Goal: Book appointment/travel/reservation

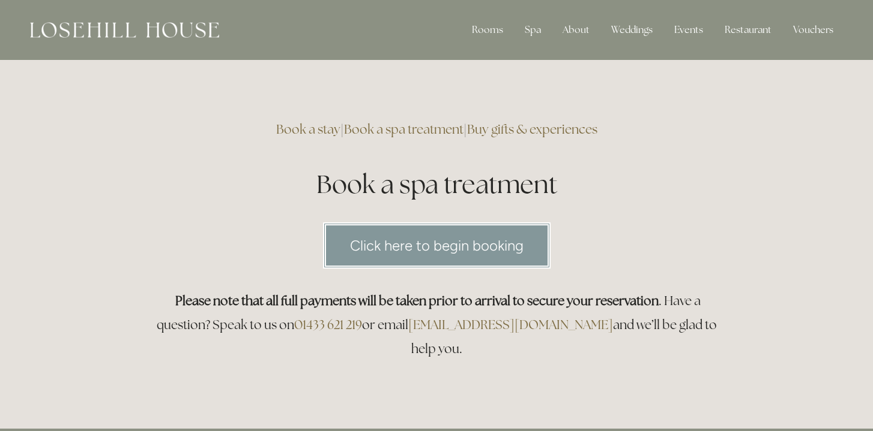
click at [463, 247] on link "Click here to begin booking" at bounding box center [436, 246] width 227 height 46
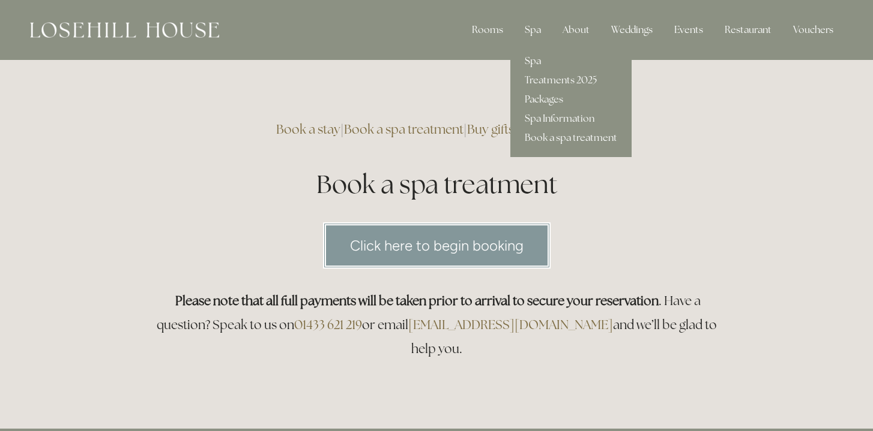
click at [530, 62] on link "Spa" at bounding box center [570, 61] width 121 height 19
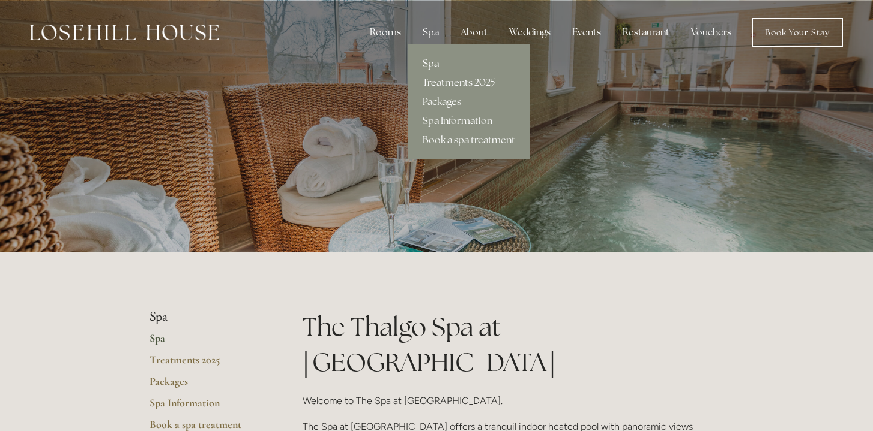
click at [457, 82] on link "Treatments 2025" at bounding box center [468, 82] width 121 height 19
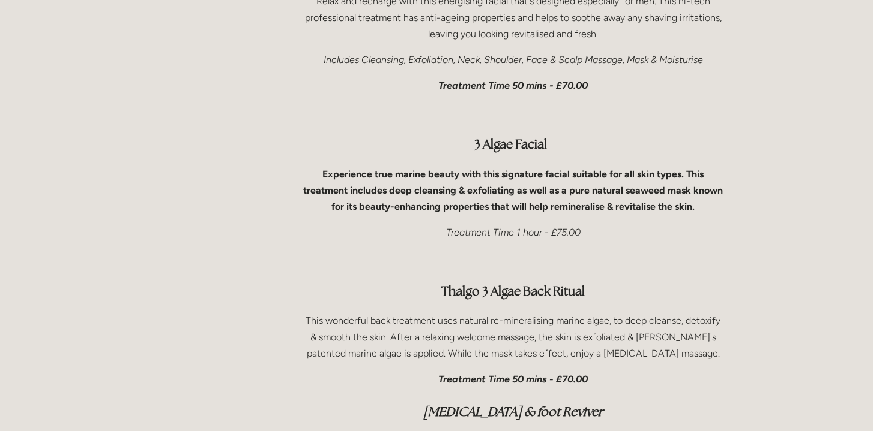
scroll to position [3575, 0]
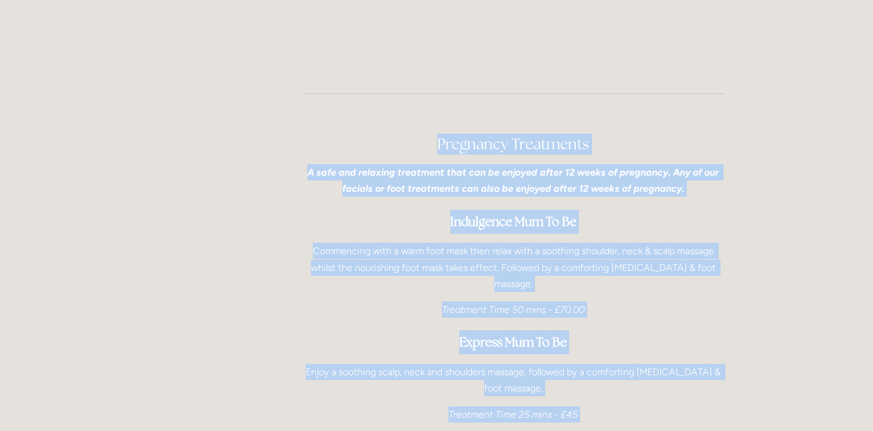
drag, startPoint x: 310, startPoint y: 110, endPoint x: 87, endPoint y: 416, distance: 378.8
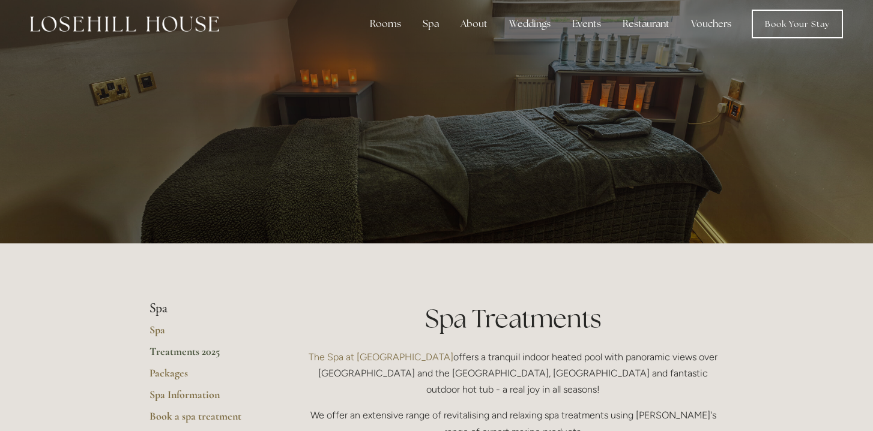
scroll to position [0, 0]
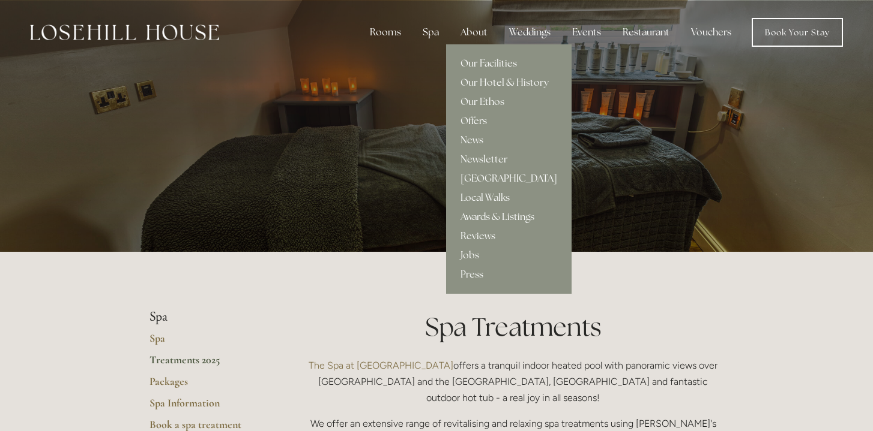
click at [481, 64] on link "Our Facilities" at bounding box center [508, 63] width 125 height 19
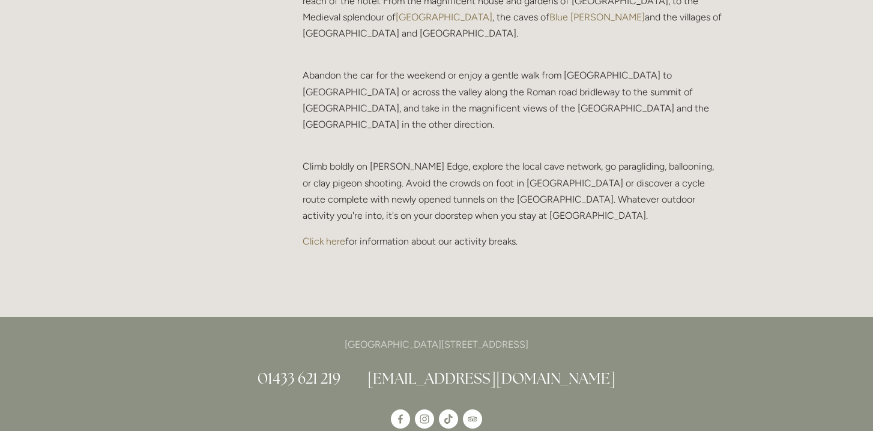
scroll to position [2581, 0]
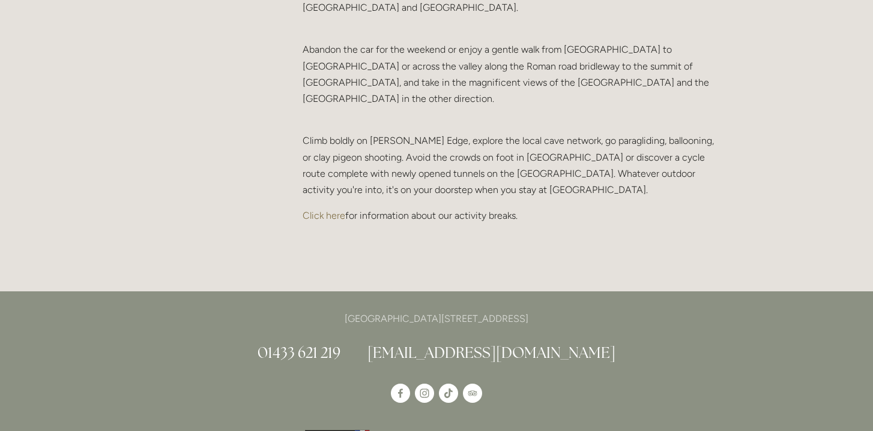
click at [334, 210] on link "Click here" at bounding box center [323, 215] width 43 height 11
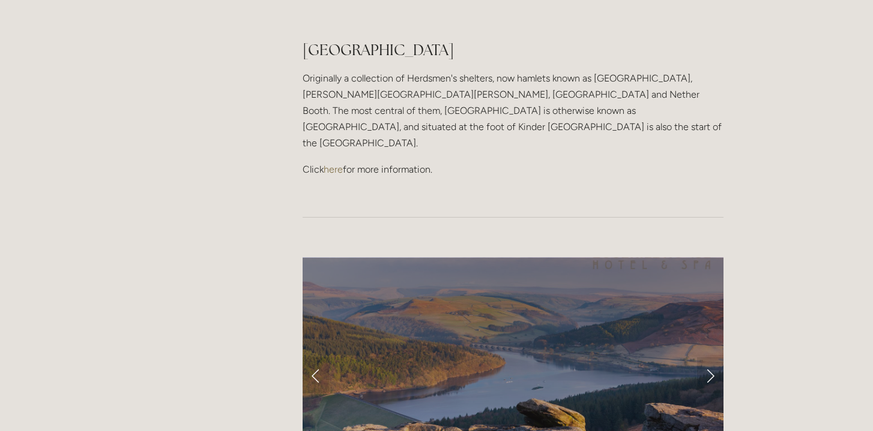
scroll to position [972, 0]
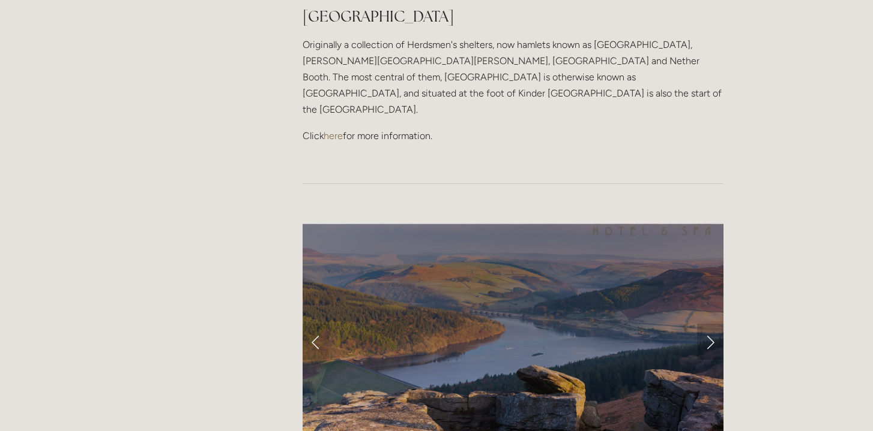
click at [712, 324] on link "Next Slide" at bounding box center [710, 342] width 26 height 36
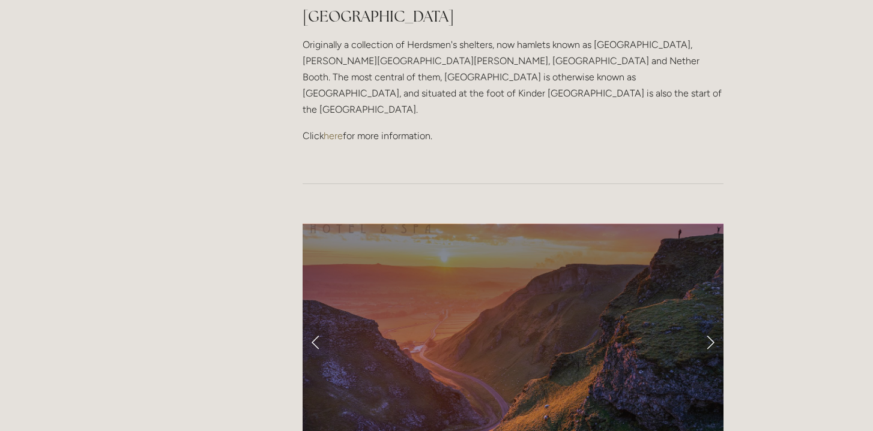
click at [712, 324] on link "Next Slide" at bounding box center [710, 342] width 26 height 36
click at [709, 324] on link "Next Slide" at bounding box center [710, 342] width 26 height 36
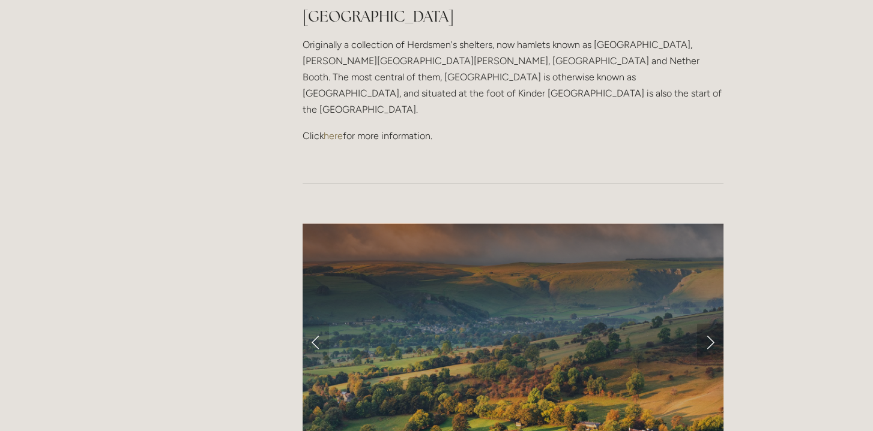
click at [709, 324] on link "Next Slide" at bounding box center [710, 342] width 26 height 36
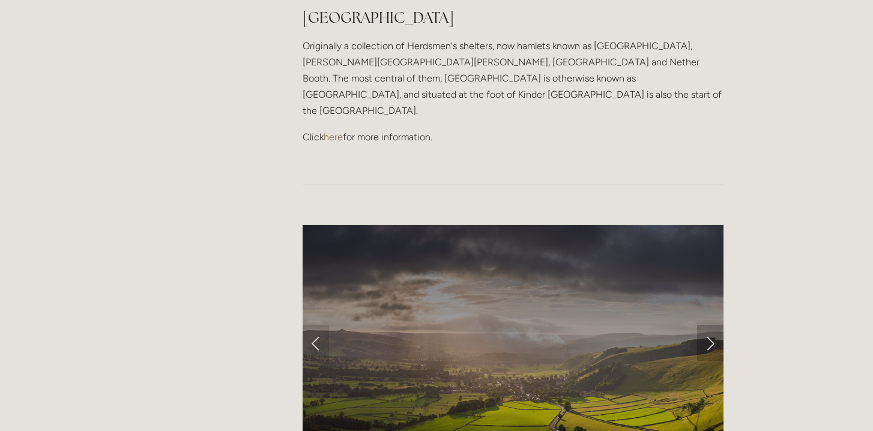
scroll to position [0, 0]
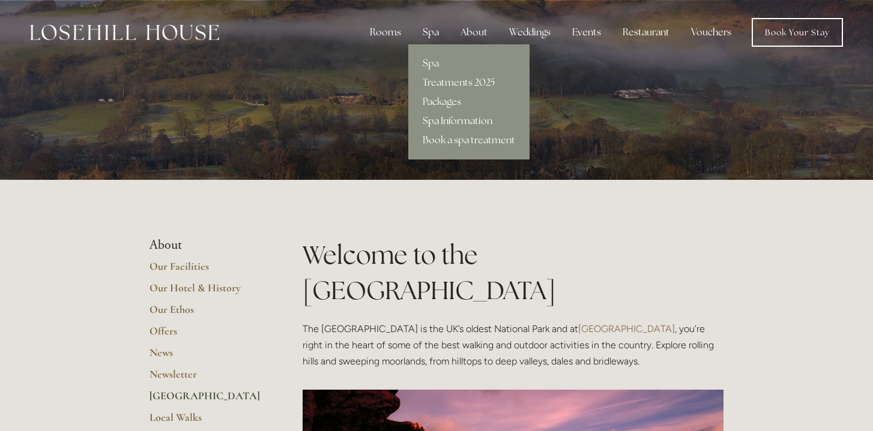
click at [455, 122] on link "Spa Information" at bounding box center [468, 121] width 121 height 19
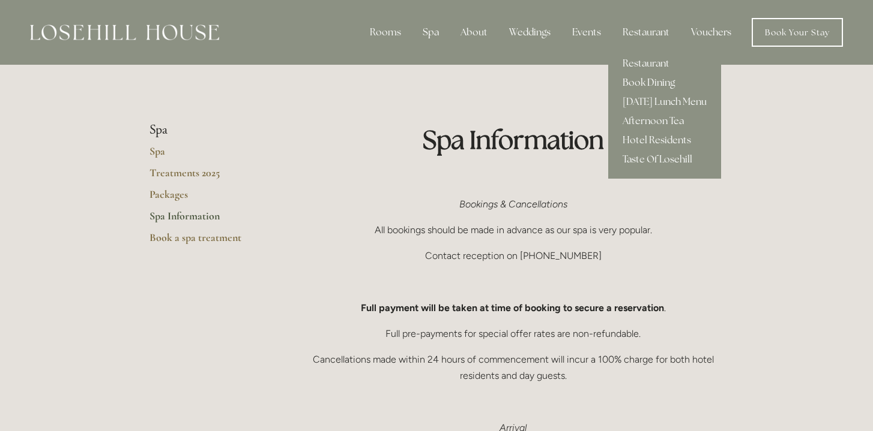
click at [631, 82] on link "Book Dining" at bounding box center [664, 82] width 113 height 19
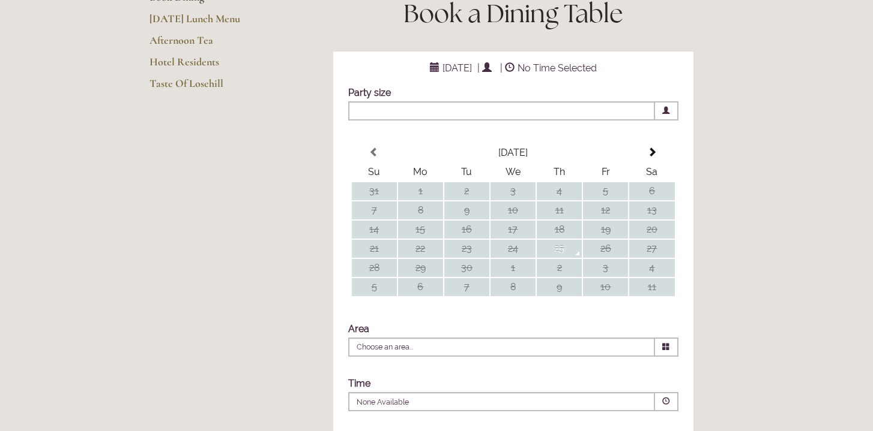
scroll to position [182, 0]
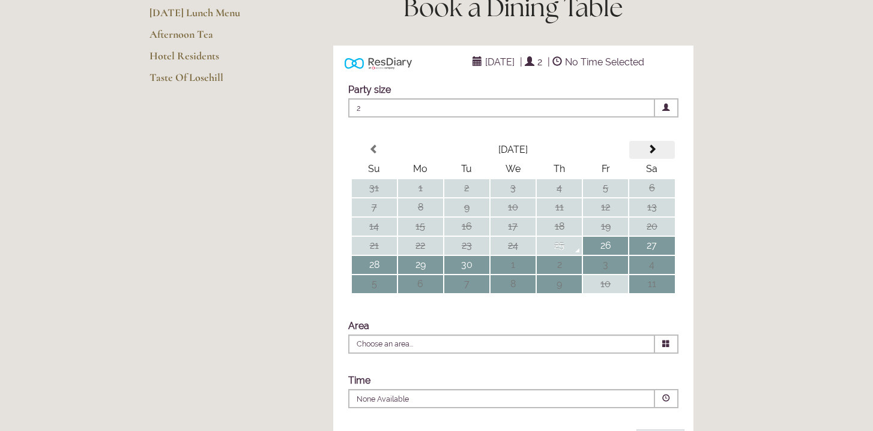
click at [652, 154] on span at bounding box center [652, 150] width 10 height 10
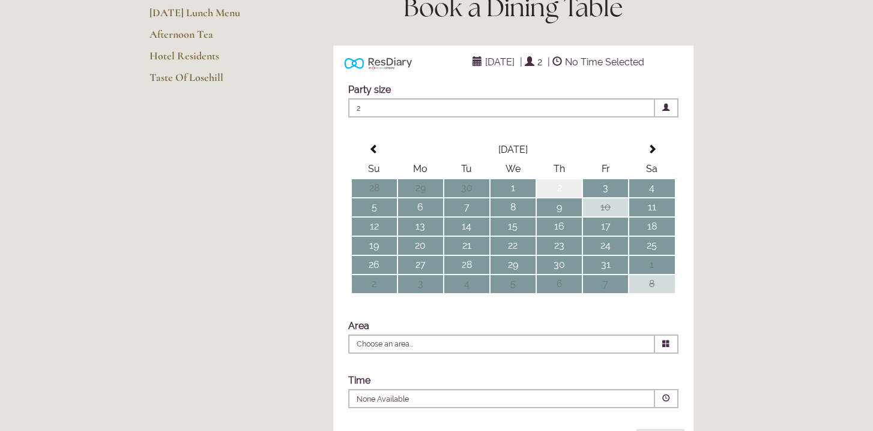
click at [564, 197] on td "2" at bounding box center [558, 188] width 45 height 18
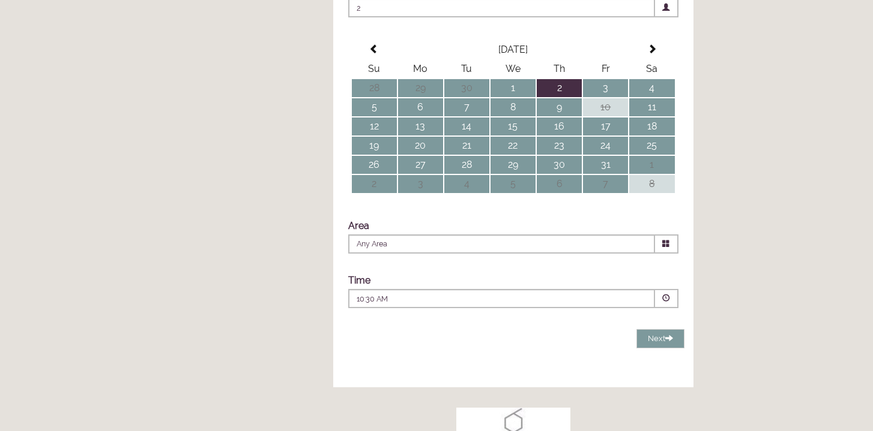
scroll to position [293, 0]
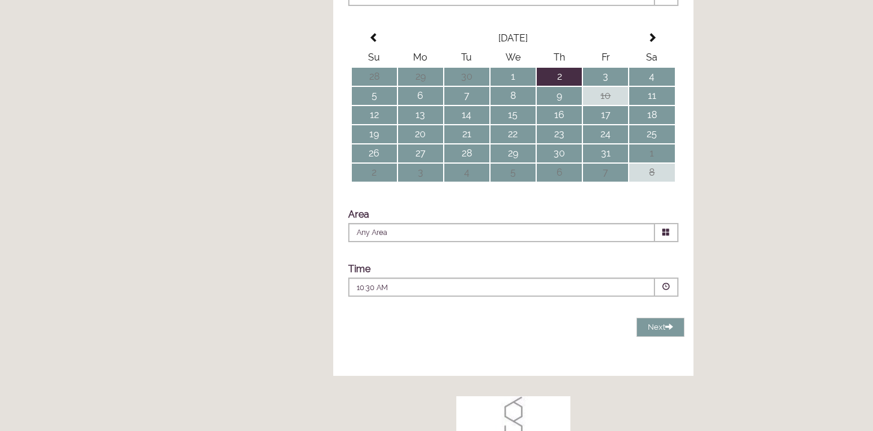
click at [668, 236] on icon at bounding box center [666, 233] width 8 height 8
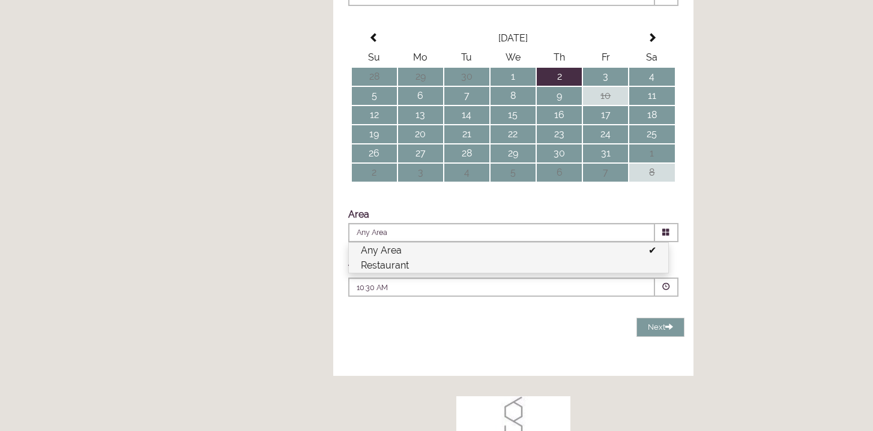
click at [604, 273] on li "Restaurant" at bounding box center [508, 265] width 319 height 15
type input "Restaurant"
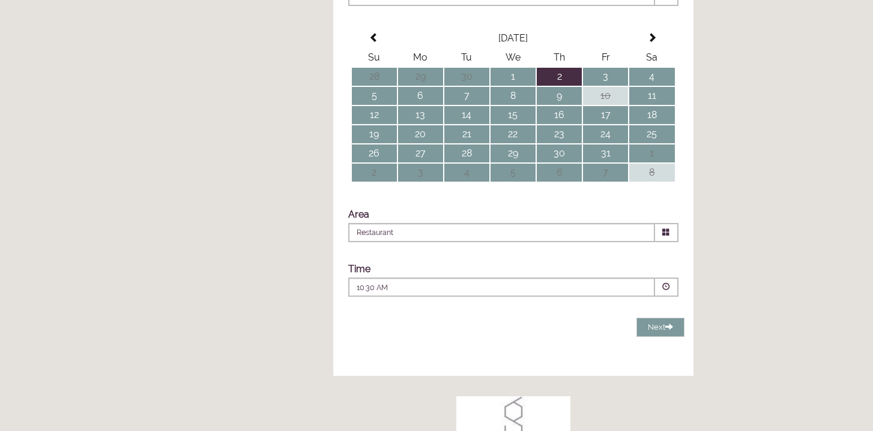
click at [666, 291] on span at bounding box center [666, 287] width 8 height 8
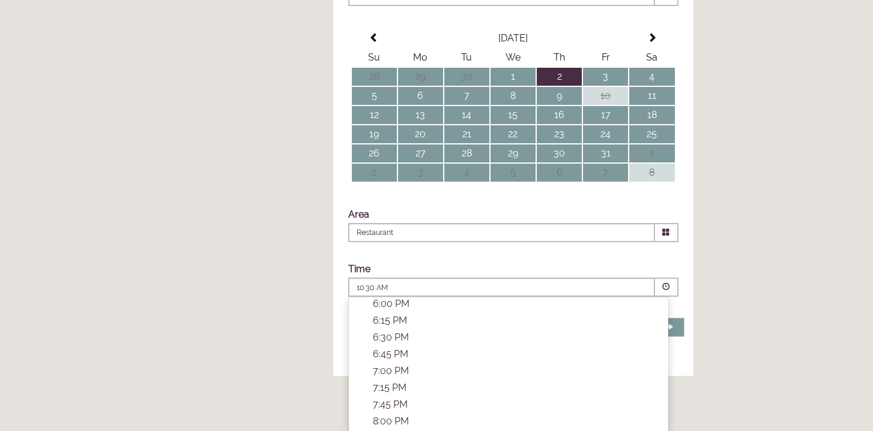
scroll to position [406, 0]
click at [606, 86] on td "3" at bounding box center [605, 77] width 45 height 18
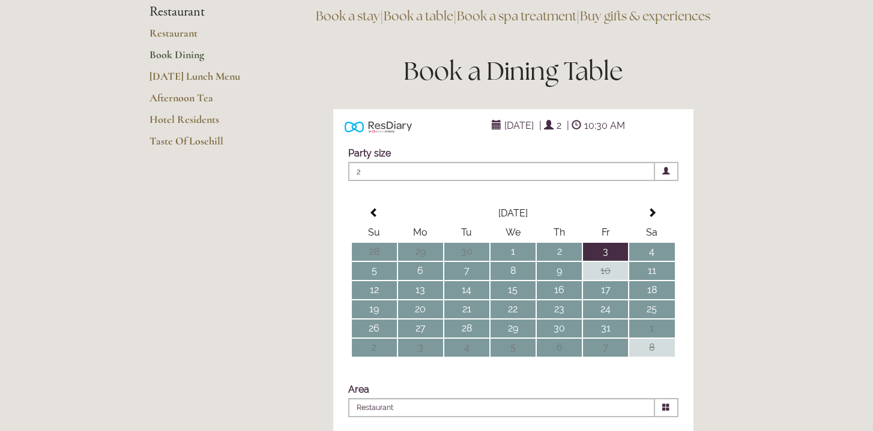
scroll to position [0, 0]
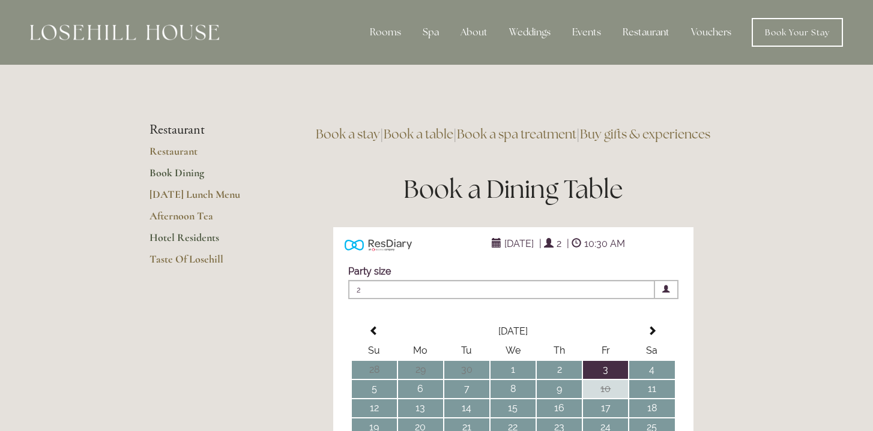
click at [174, 241] on link "Hotel Residents" at bounding box center [206, 242] width 115 height 22
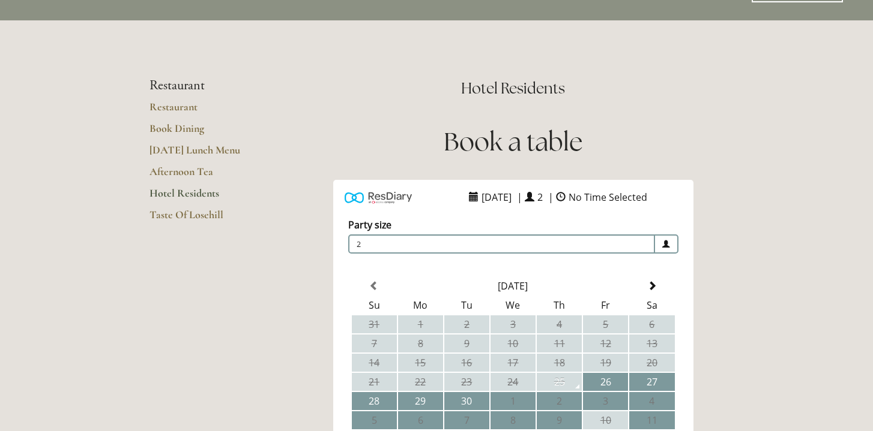
scroll to position [40, 0]
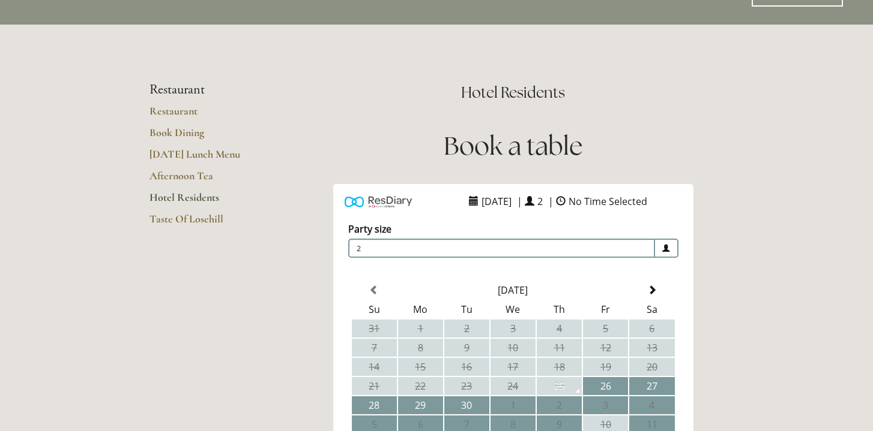
click at [196, 195] on link "Hotel Residents" at bounding box center [206, 202] width 115 height 22
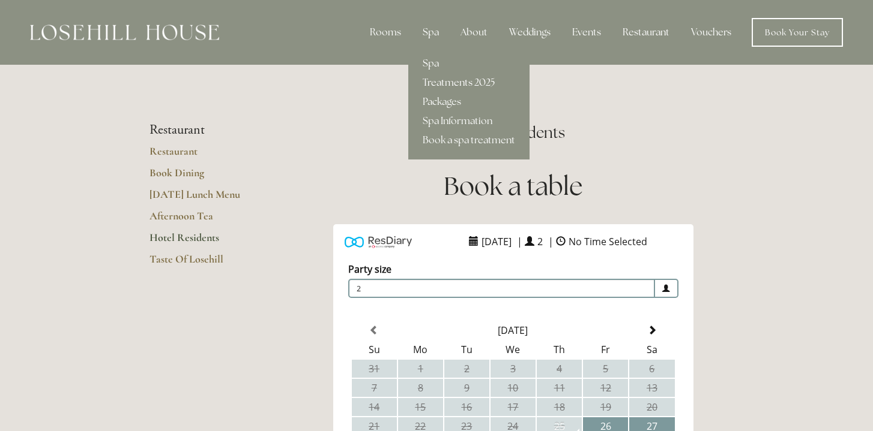
click at [438, 83] on link "Treatments 2025" at bounding box center [468, 82] width 121 height 19
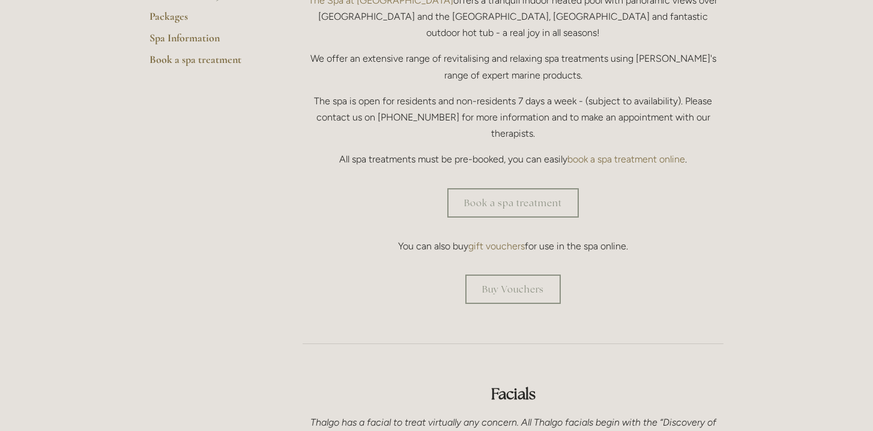
scroll to position [474, 0]
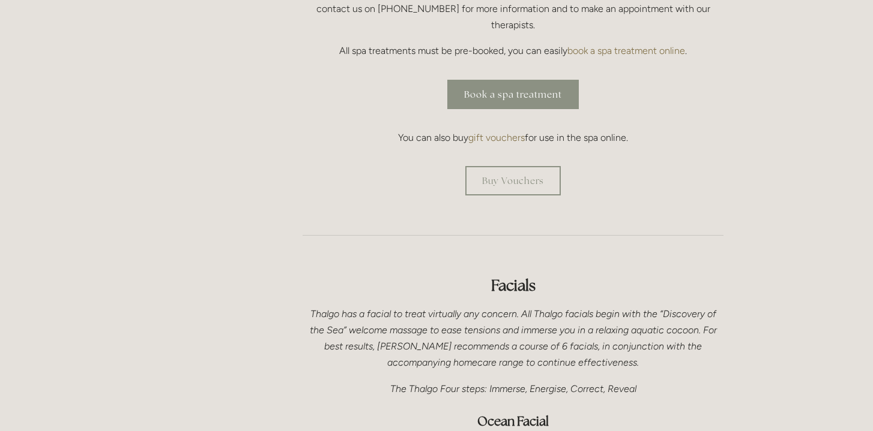
click at [504, 80] on link "Book a spa treatment" at bounding box center [512, 94] width 131 height 29
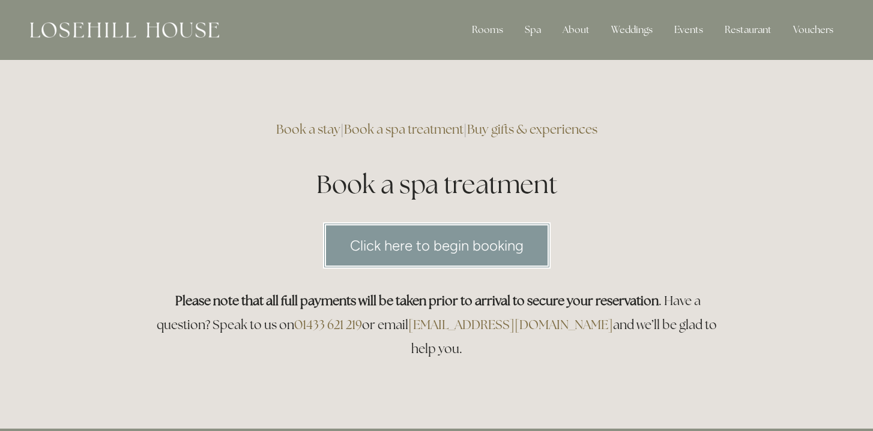
click at [422, 247] on link "Click here to begin booking" at bounding box center [436, 246] width 227 height 46
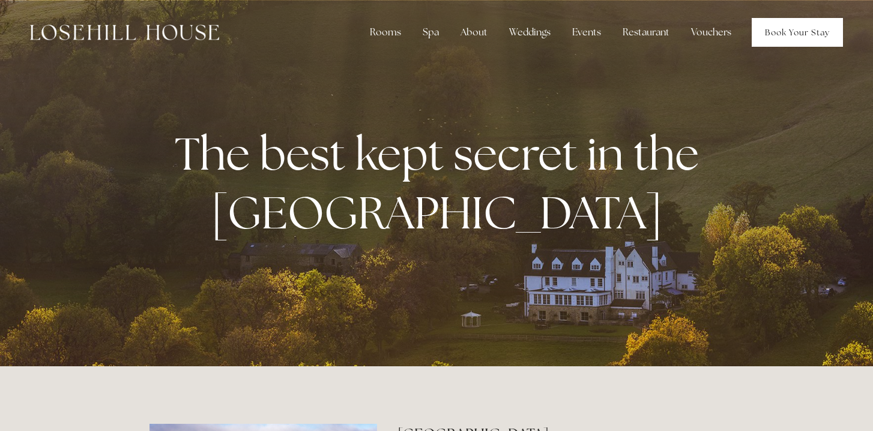
click at [789, 31] on link "Book Your Stay" at bounding box center [796, 32] width 91 height 29
